Goal: Information Seeking & Learning: Check status

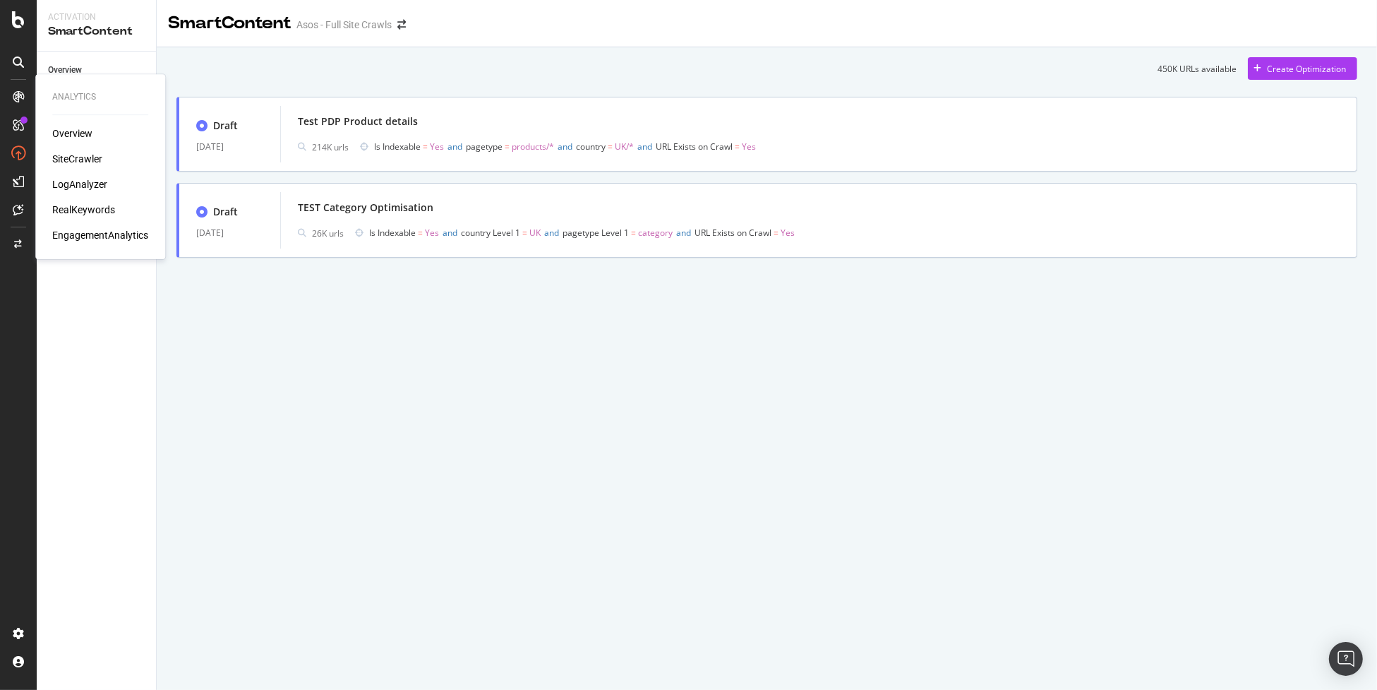
click at [86, 181] on div "LogAnalyzer" at bounding box center [79, 184] width 55 height 14
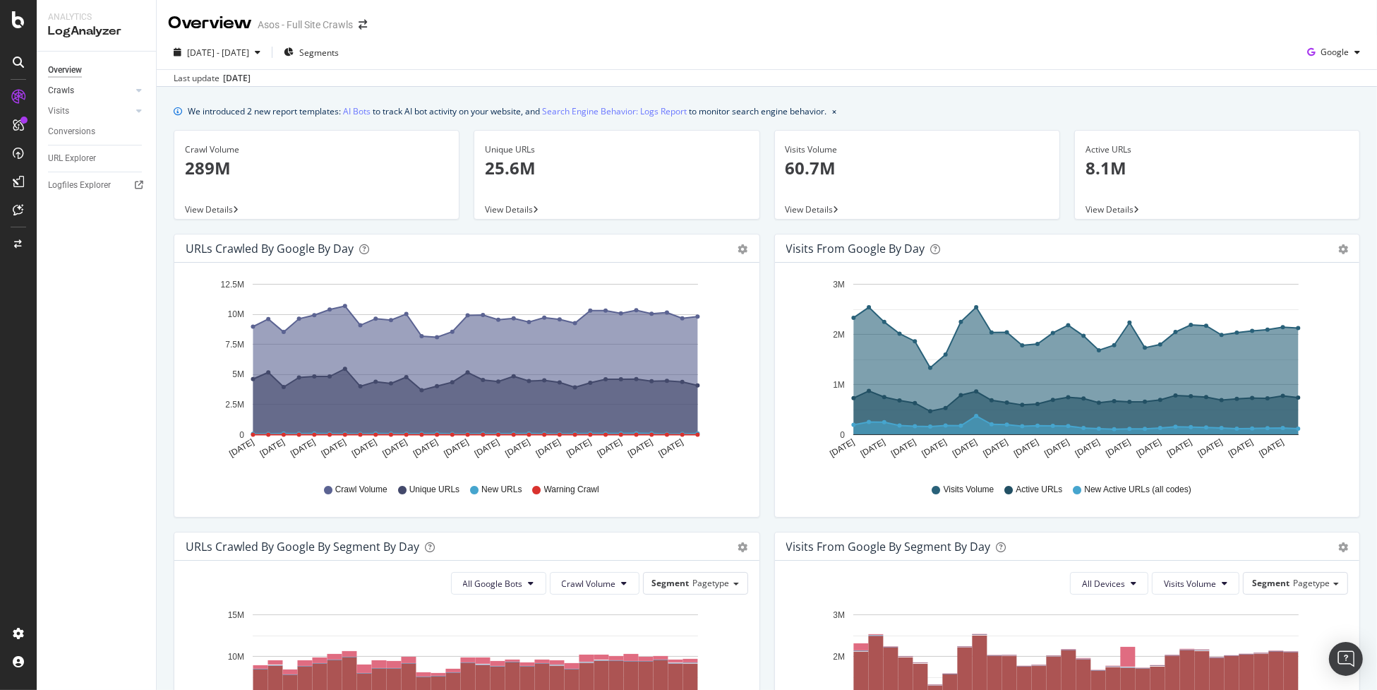
click at [83, 92] on link "Crawls" at bounding box center [90, 90] width 84 height 15
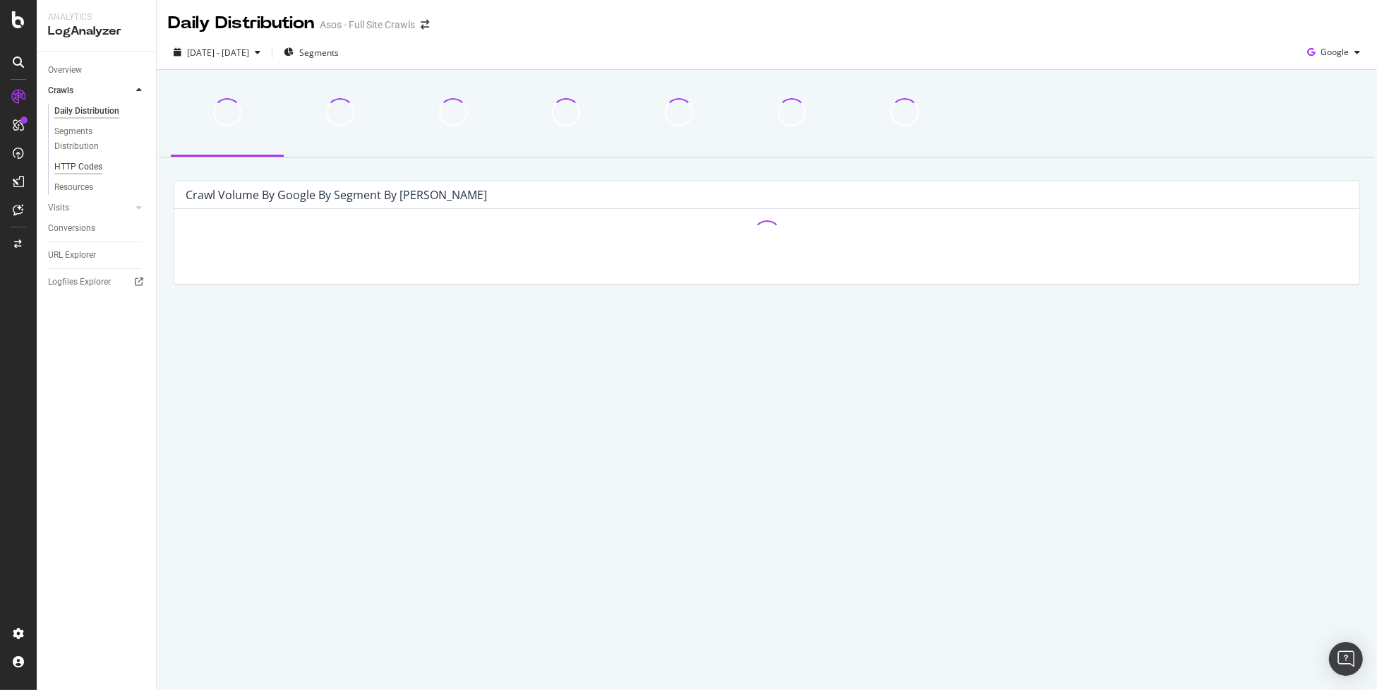
click at [92, 170] on div "HTTP Codes" at bounding box center [78, 167] width 48 height 15
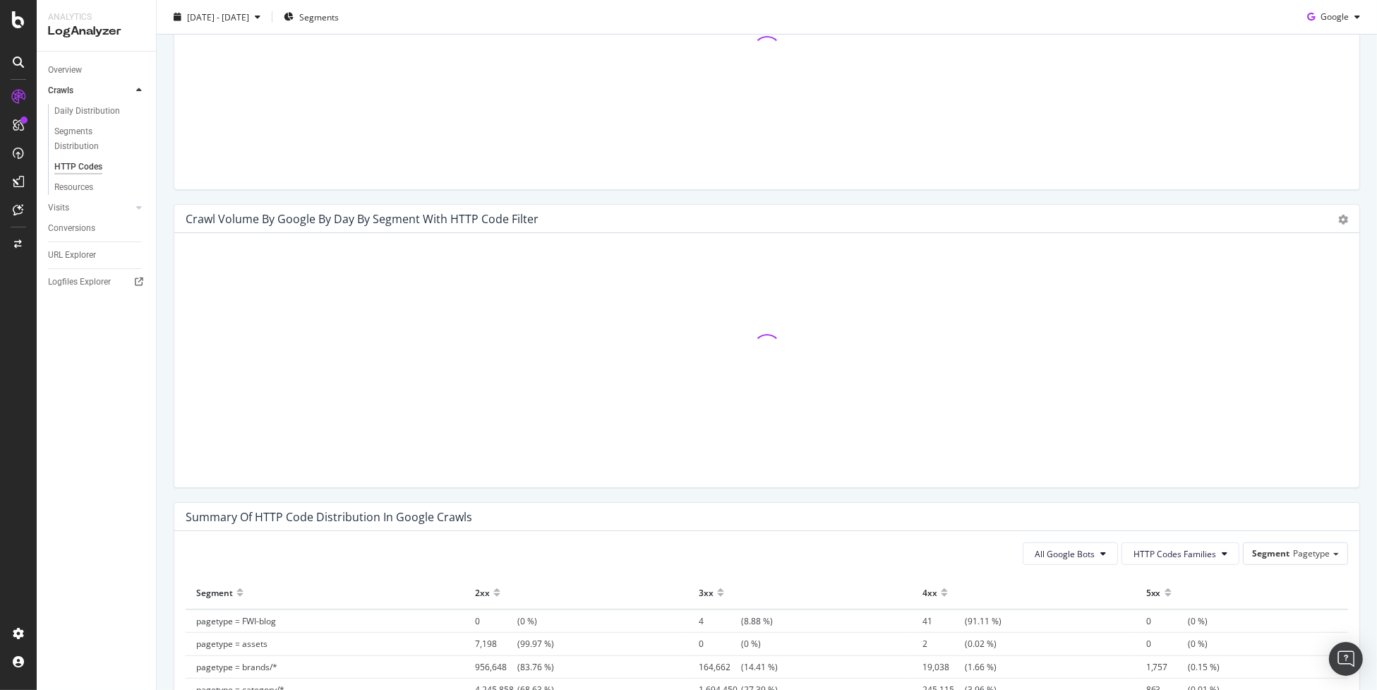
scroll to position [583, 0]
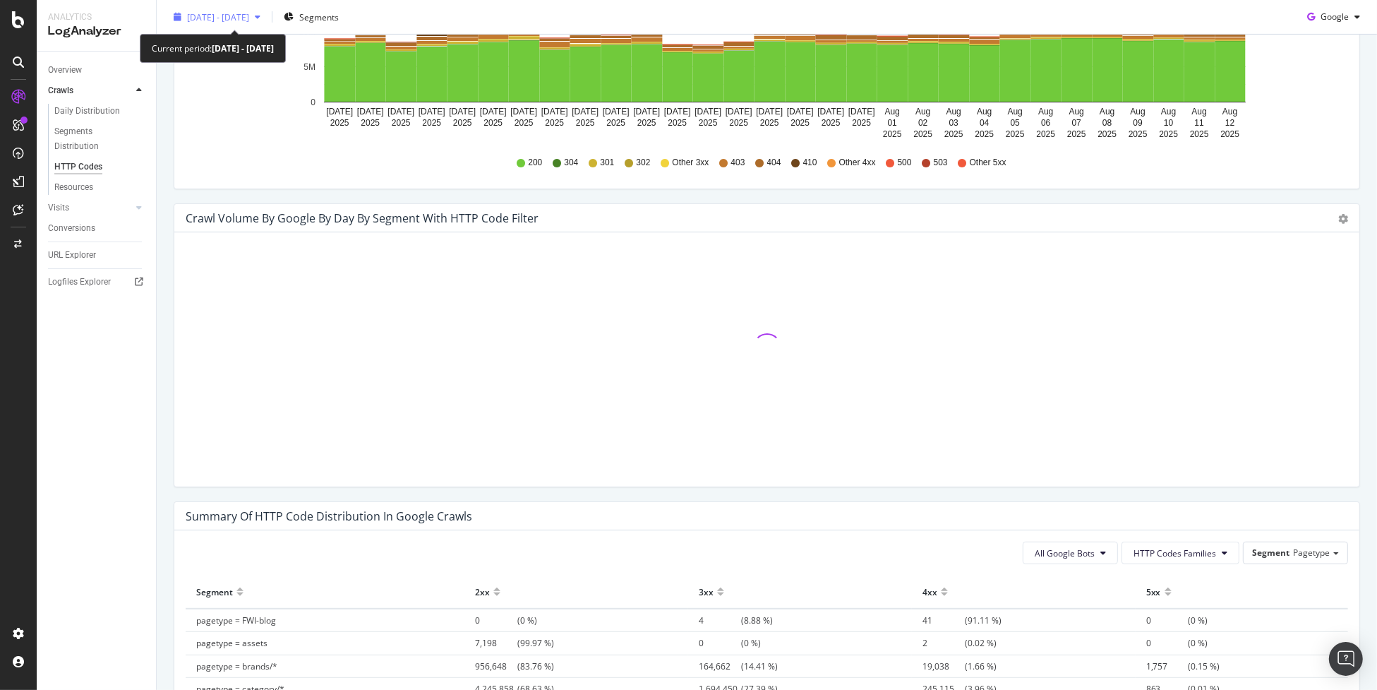
click at [222, 6] on div "[DATE] - [DATE]" at bounding box center [217, 16] width 98 height 21
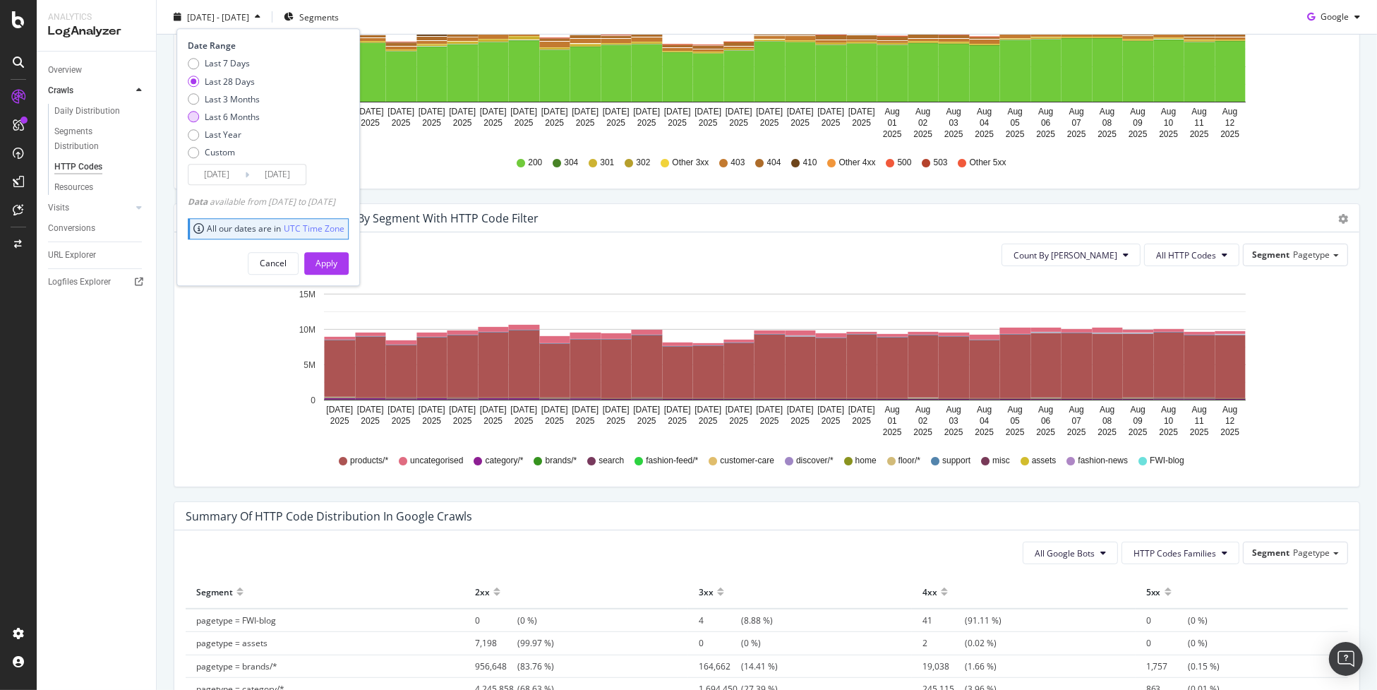
click at [239, 119] on div "Last 6 Months" at bounding box center [232, 117] width 55 height 12
type input "[DATE]"
click at [337, 262] on div "Apply" at bounding box center [327, 263] width 22 height 12
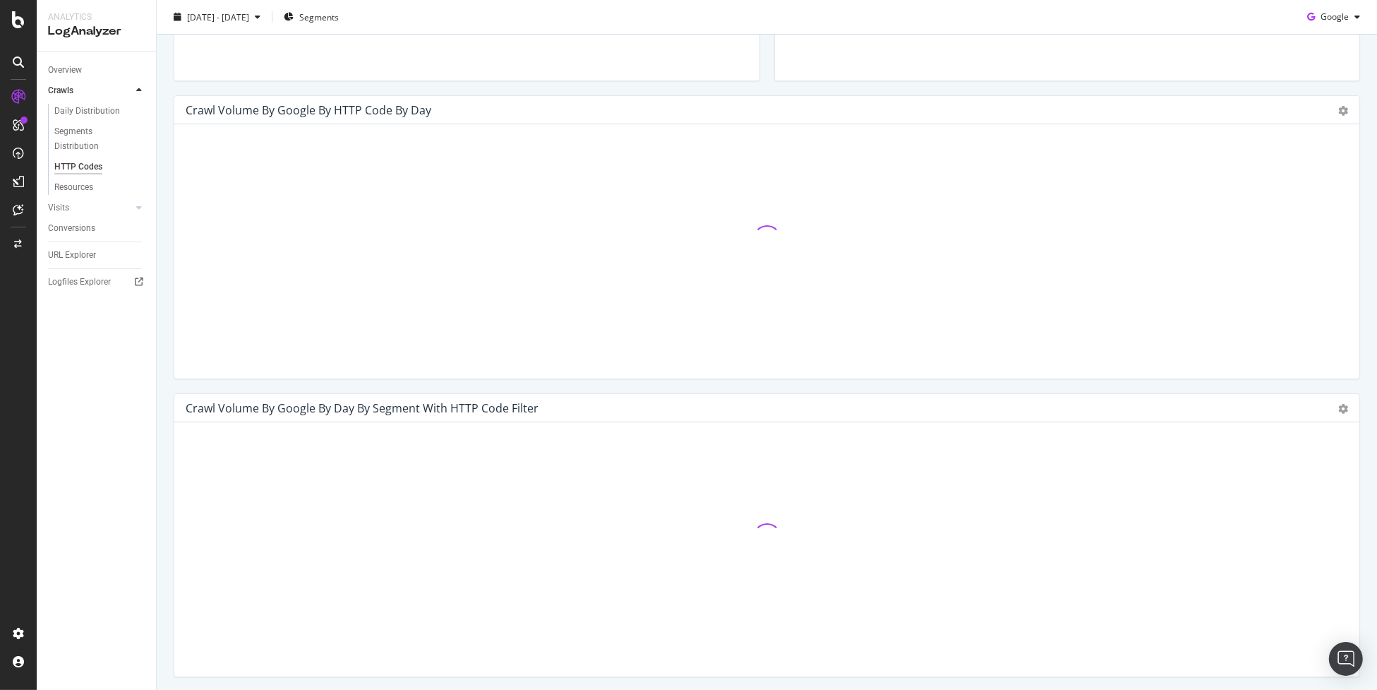
scroll to position [392, 0]
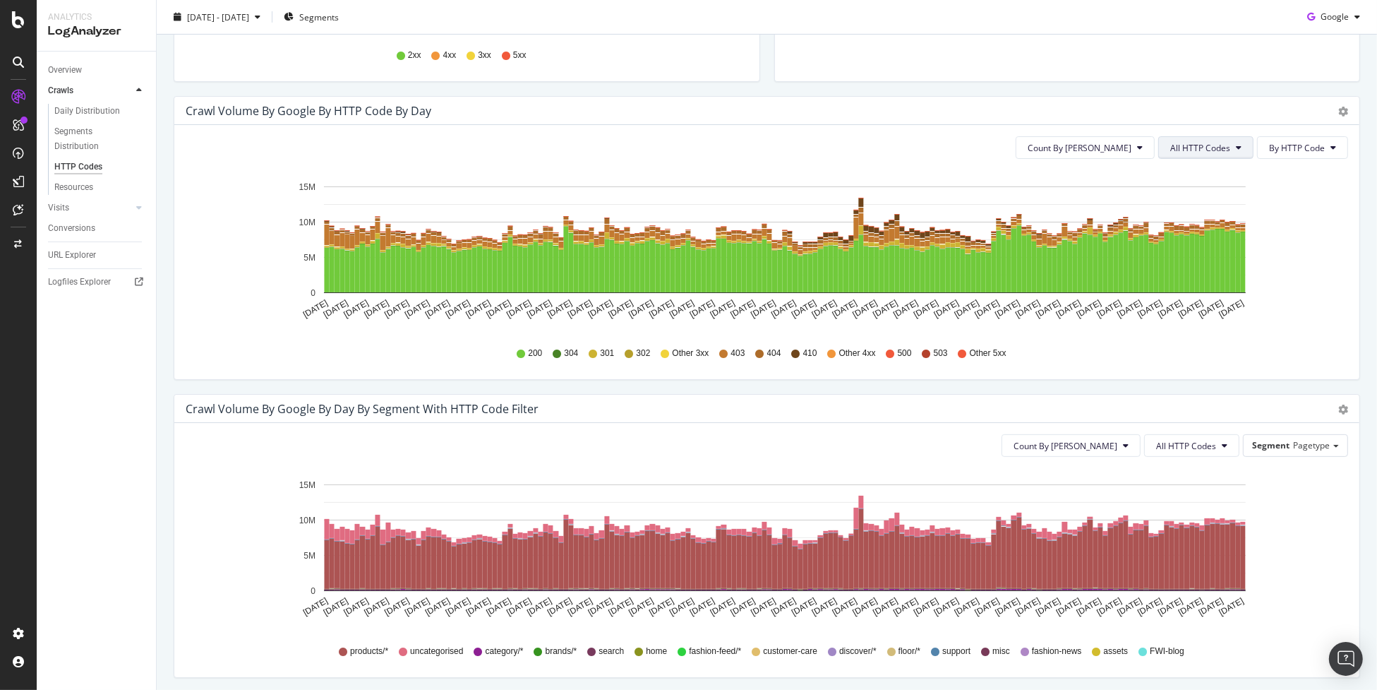
click at [1187, 146] on span "All HTTP Codes" at bounding box center [1200, 148] width 60 height 12
click at [1214, 301] on span "5xx family" at bounding box center [1198, 305] width 71 height 13
